Goal: Transaction & Acquisition: Purchase product/service

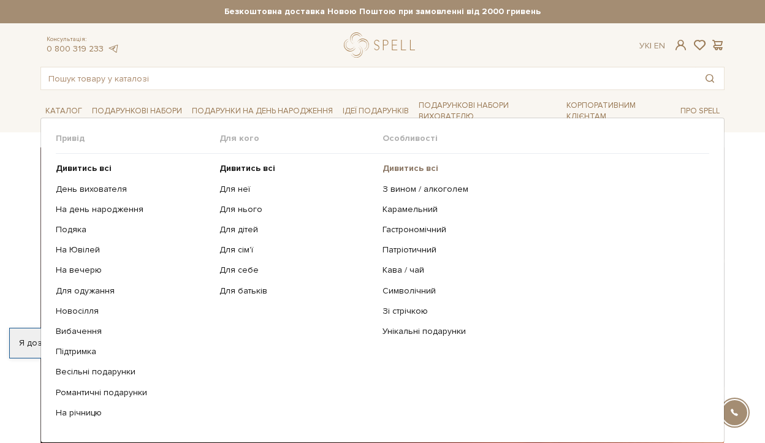
click at [409, 167] on b "Дивитись всі" at bounding box center [410, 168] width 56 height 10
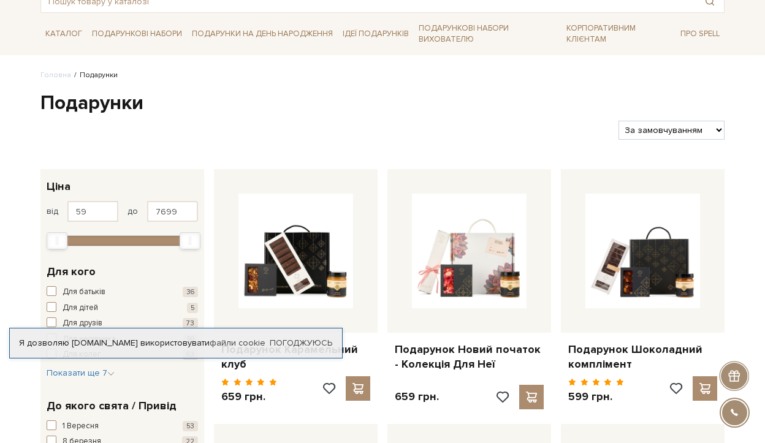
scroll to position [77, 0]
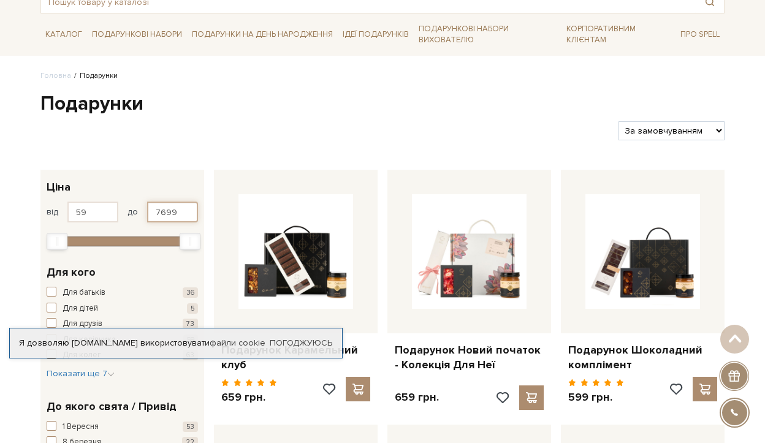
click at [178, 214] on input "7699" at bounding box center [172, 212] width 51 height 21
type input "700"
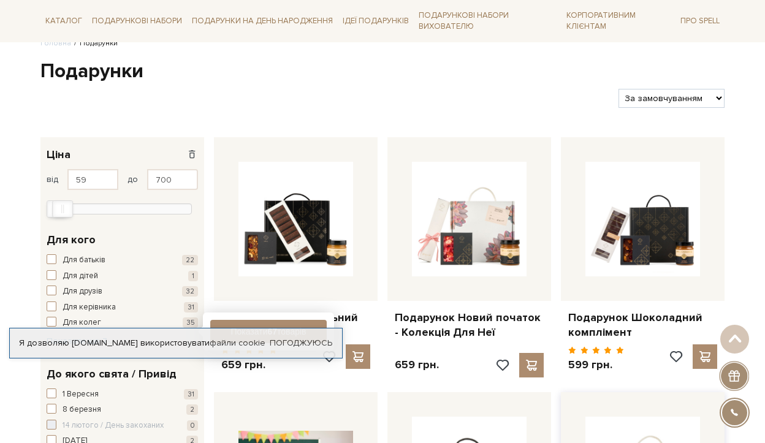
scroll to position [0, 0]
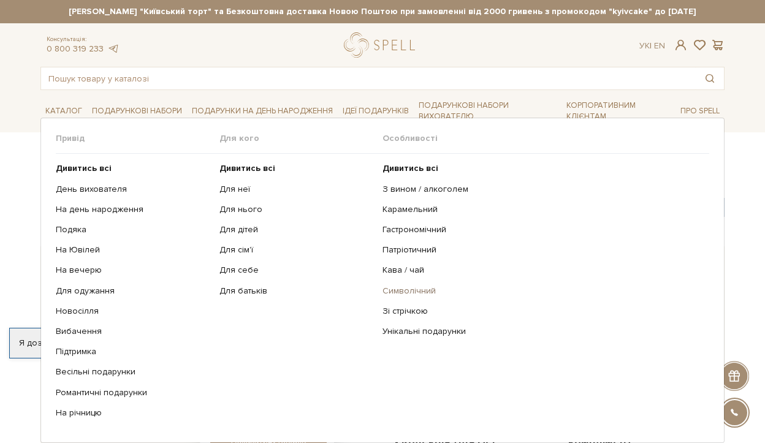
click at [390, 294] on link "Символічний" at bounding box center [540, 291] width 317 height 11
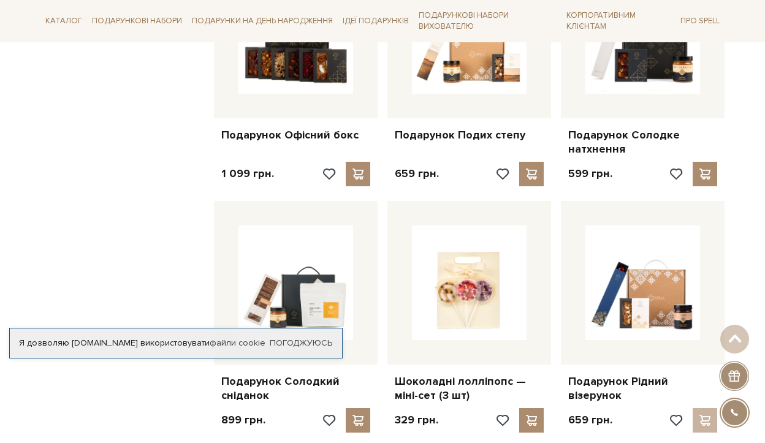
scroll to position [1047, 0]
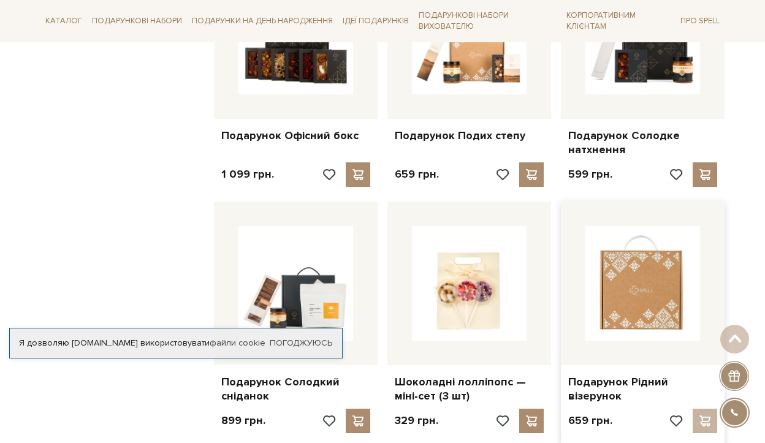
click at [618, 277] on img at bounding box center [642, 283] width 115 height 115
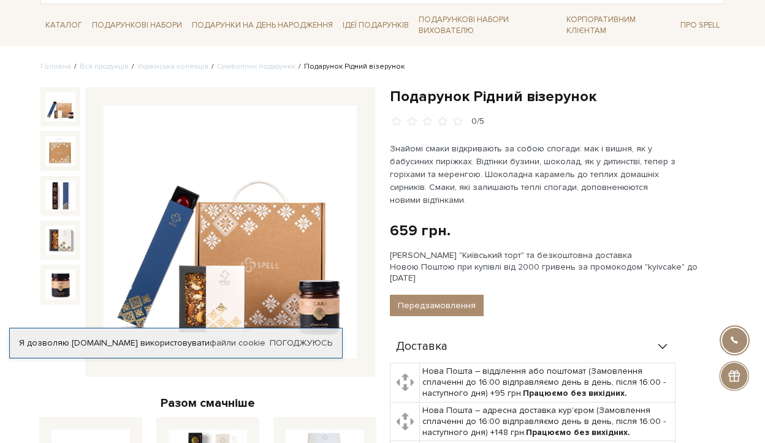
scroll to position [89, 0]
